Goal: Task Accomplishment & Management: Complete application form

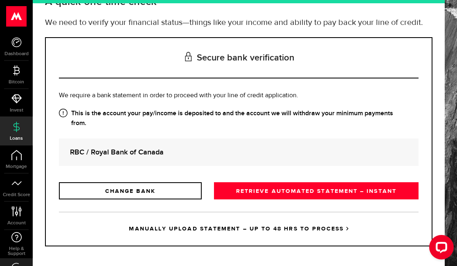
scroll to position [66, 0]
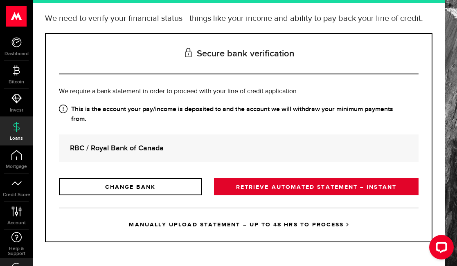
click at [257, 189] on link "RETRIEVE AUTOMATED STATEMENT – INSTANT" at bounding box center [316, 186] width 204 height 17
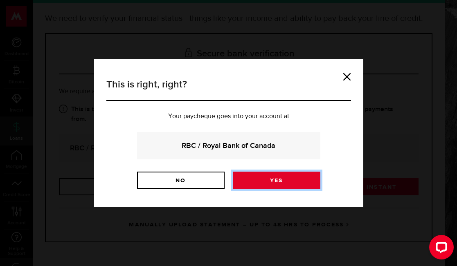
click at [258, 184] on link "Yes" at bounding box center [276, 180] width 87 height 17
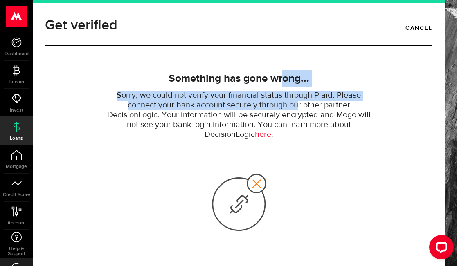
drag, startPoint x: 277, startPoint y: 70, endPoint x: 295, endPoint y: 103, distance: 37.7
click at [295, 103] on div "Something has gone wrong... Sorry, we could not verify your financial status th…" at bounding box center [238, 105] width 269 height 70
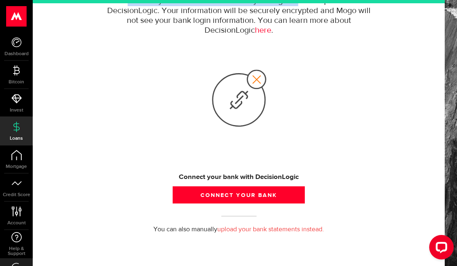
click at [242, 229] on link "upload your bank statements instead." at bounding box center [270, 229] width 107 height 7
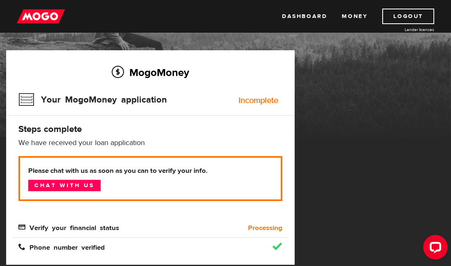
scroll to position [45, 0]
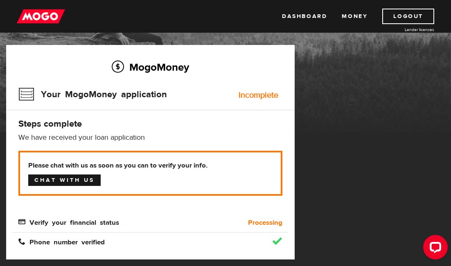
click at [91, 182] on link "Chat with us" at bounding box center [64, 180] width 72 height 11
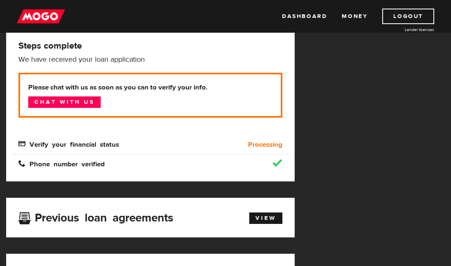
scroll to position [124, 0]
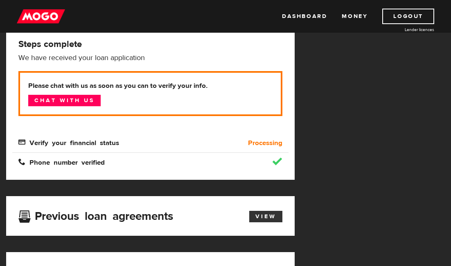
click at [265, 214] on link "View" at bounding box center [265, 216] width 33 height 11
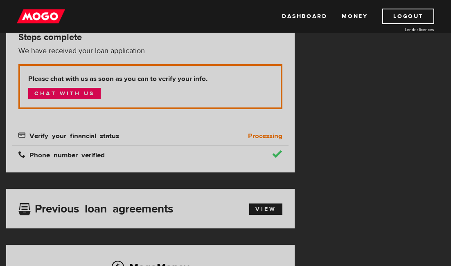
scroll to position [143, 0]
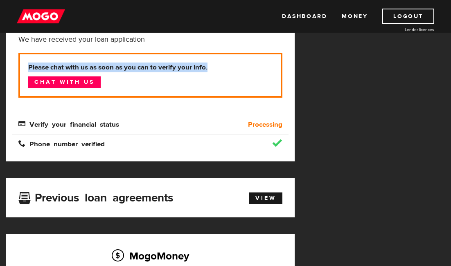
drag, startPoint x: 30, startPoint y: 63, endPoint x: 212, endPoint y: 66, distance: 182.0
click at [212, 66] on p "Please chat with us as soon as you can to verify your info. Chat with us" at bounding box center [150, 75] width 264 height 45
copy b "Please chat with us as soon as you can to verify your info."
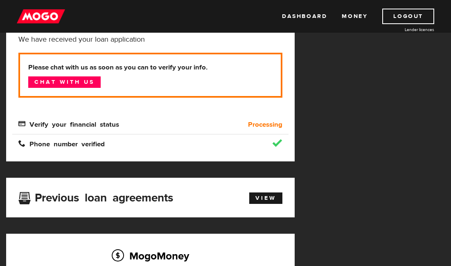
click at [224, 142] on div at bounding box center [253, 143] width 69 height 8
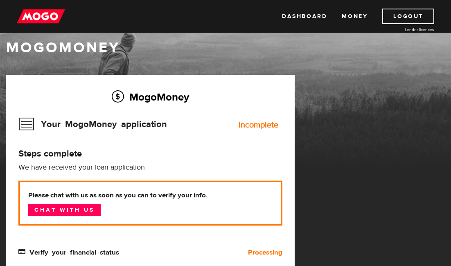
scroll to position [0, 0]
